Goal: Information Seeking & Learning: Learn about a topic

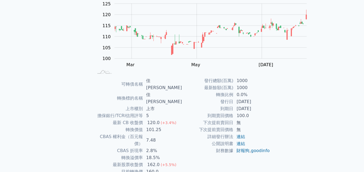
scroll to position [115, 0]
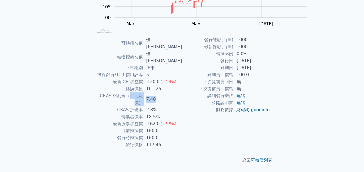
drag, startPoint x: 111, startPoint y: 92, endPoint x: 150, endPoint y: 94, distance: 38.8
click at [150, 94] on tr "CBAS 權利金（百元報價） 7.48" at bounding box center [138, 99] width 88 height 14
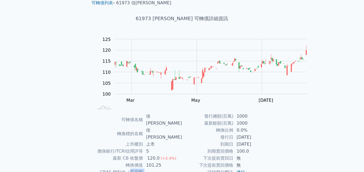
scroll to position [0, 0]
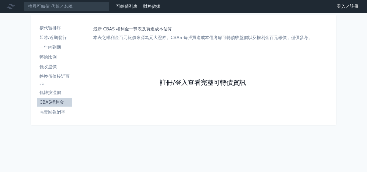
click at [180, 87] on link "註冊/登入查看完整可轉債資訊" at bounding box center [203, 83] width 86 height 9
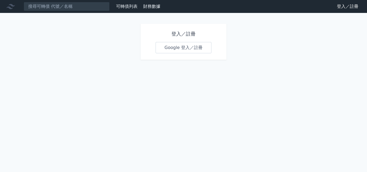
click at [175, 53] on link "Google 登入／註冊" at bounding box center [184, 47] width 56 height 11
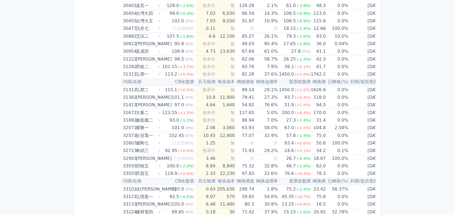
scroll to position [860, 0]
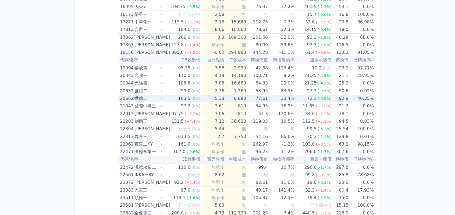
scroll to position [358, 0]
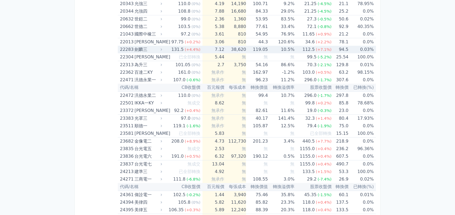
click at [134, 53] on div "劍麟三" at bounding box center [147, 50] width 26 height 8
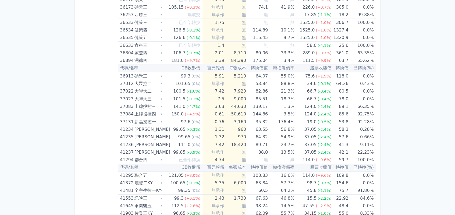
scroll to position [1721, 0]
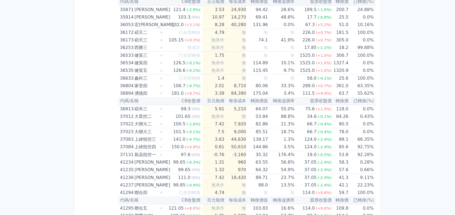
scroll to position [1718, 0]
